Goal: Navigation & Orientation: Find specific page/section

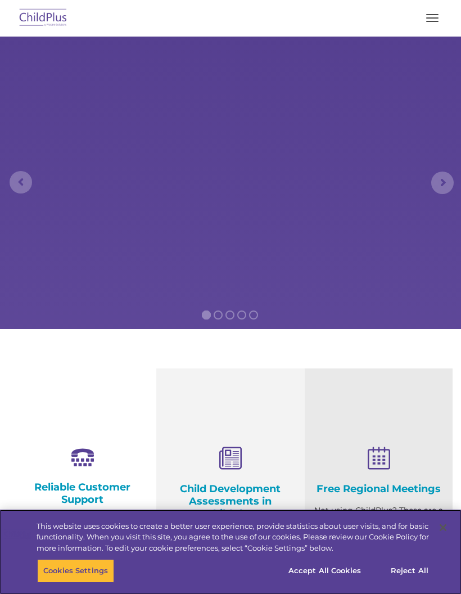
select select "MEDIUM"
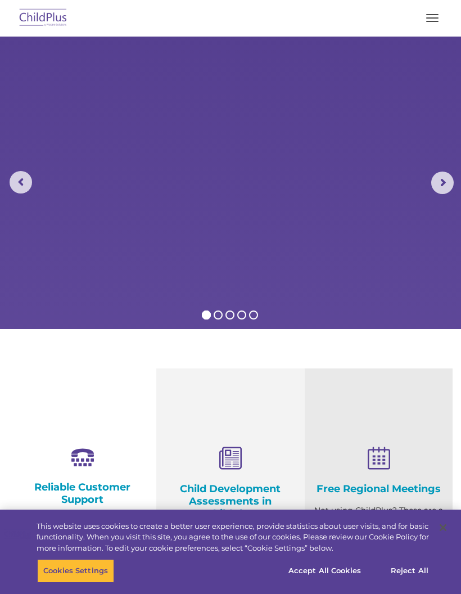
click at [446, 11] on div "Download Support | Schedule A Demo  MENU MENU Software ChildPlus: The original…" at bounding box center [230, 17] width 438 height 27
click at [438, 25] on button "button" at bounding box center [432, 18] width 24 height 18
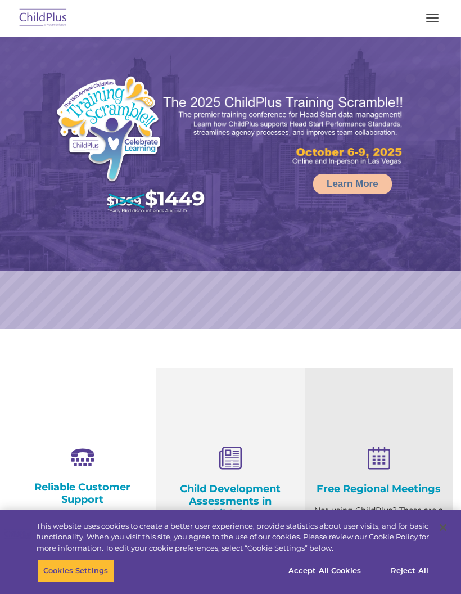
select select "MEDIUM"
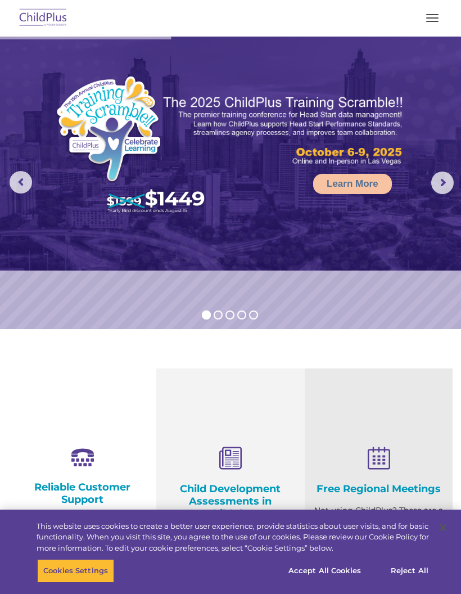
click at [423, 22] on button "button" at bounding box center [432, 18] width 24 height 18
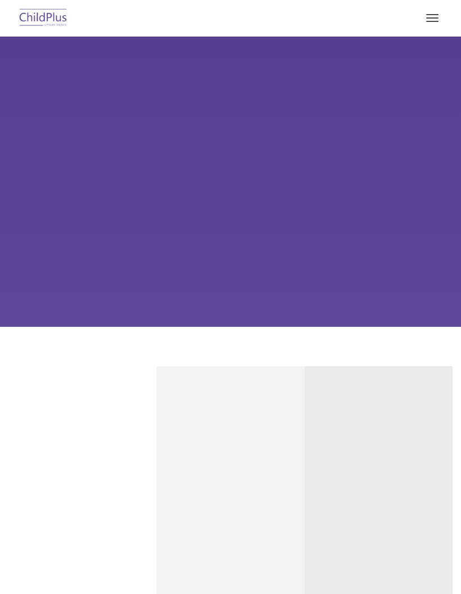
click at [432, 26] on button "button" at bounding box center [432, 18] width 24 height 18
type input ""
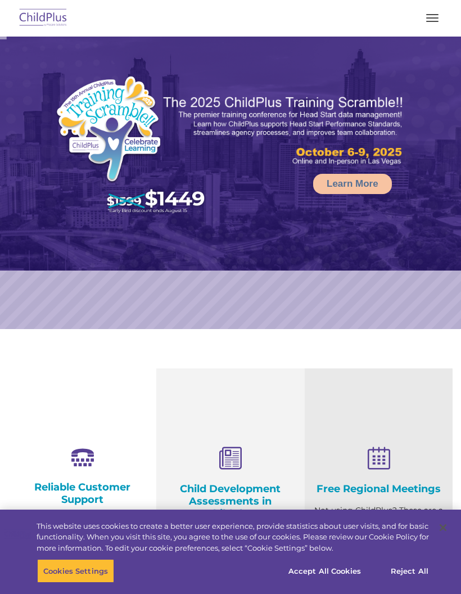
click at [433, 17] on span "button" at bounding box center [432, 17] width 12 height 1
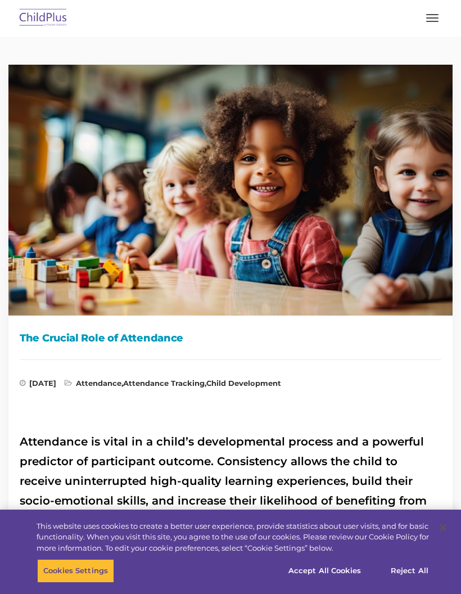
click at [421, 26] on button "button" at bounding box center [432, 18] width 24 height 18
